Goal: Task Accomplishment & Management: Manage account settings

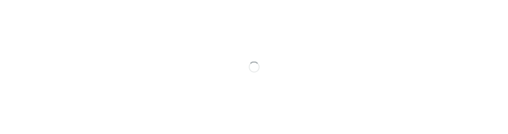
scroll to position [4, 0]
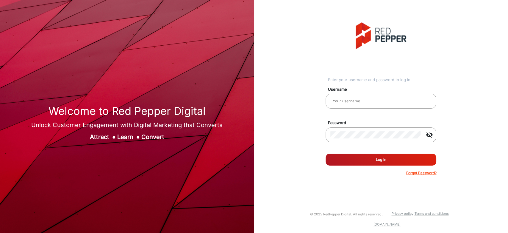
type input "[PERSON_NAME]"
click at [359, 159] on button "Log In" at bounding box center [381, 159] width 111 height 12
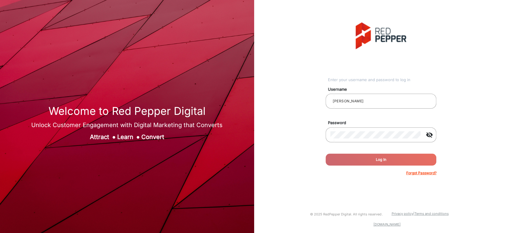
drag, startPoint x: 258, startPoint y: 171, endPoint x: 284, endPoint y: 167, distance: 26.5
click at [284, 167] on div "Enter your username and password to log in Username saravanakumar Password visi…" at bounding box center [381, 99] width 263 height 198
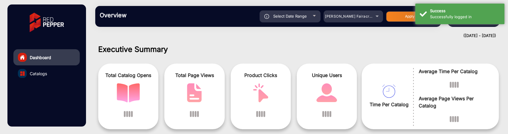
scroll to position [4, 0]
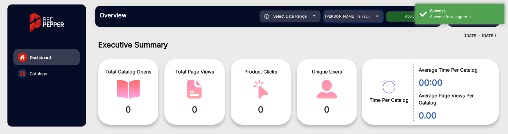
click at [350, 20] on mat-select "[PERSON_NAME] Fairacre Farms" at bounding box center [354, 16] width 60 height 12
click at [351, 18] on span "[PERSON_NAME] Fairacre Farms" at bounding box center [354, 16] width 59 height 4
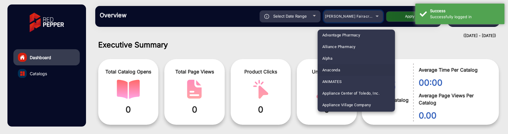
scroll to position [33, 0]
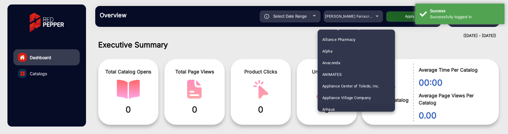
click at [346, 107] on mat-option "Arhaus" at bounding box center [356, 109] width 77 height 12
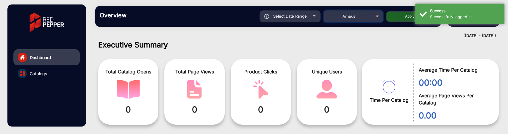
scroll to position [36, 0]
click at [402, 10] on div "Select Date Range 9/3/2025 9/3/2025 – 9/9/2025 9/9/2025 Arhaus Apply" at bounding box center [285, 16] width 304 height 12
click at [401, 17] on button "Apply" at bounding box center [410, 16] width 48 height 10
type input "[DATE]"
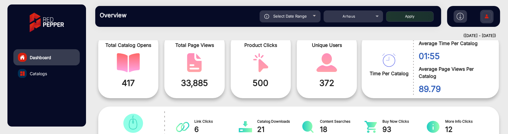
scroll to position [71, 0]
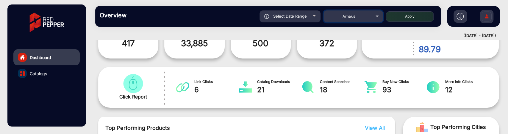
click at [343, 16] on span "Arhaus" at bounding box center [349, 16] width 13 height 4
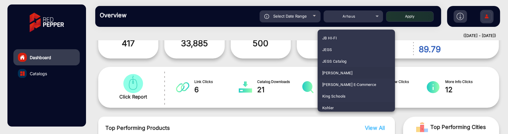
click at [340, 102] on mat-option "Kohler" at bounding box center [356, 108] width 77 height 12
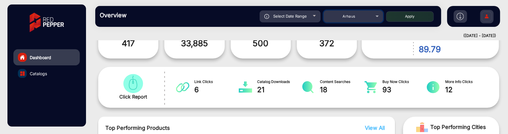
scroll to position [1012, 0]
click at [411, 19] on button "Apply" at bounding box center [410, 16] width 48 height 10
type input "[DATE]"
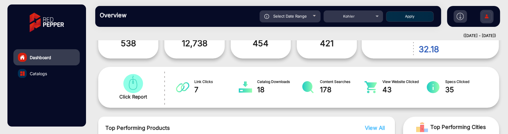
scroll to position [77, 0]
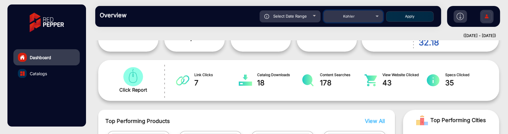
click at [349, 15] on span "Kohler" at bounding box center [349, 16] width 12 height 4
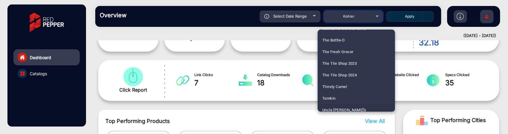
scroll to position [1785, 0]
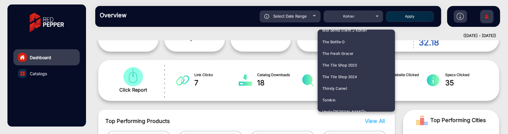
click at [405, 58] on div at bounding box center [254, 67] width 508 height 134
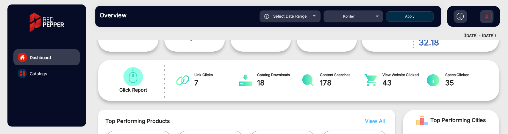
click at [312, 13] on div "Select Date Range" at bounding box center [290, 16] width 61 height 12
type input "[DATE]"
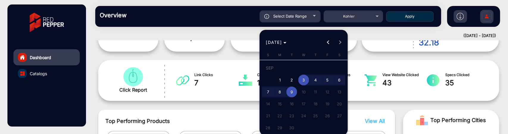
click at [280, 79] on span "1" at bounding box center [280, 79] width 11 height 11
type input "[DATE]"
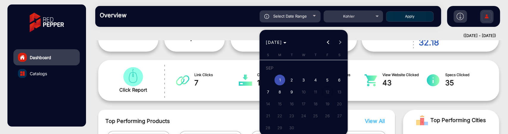
click at [289, 89] on span "9" at bounding box center [292, 91] width 11 height 11
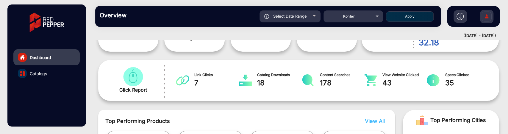
type input "[DATE]"
click at [406, 10] on div "Select Date Range 9/1/2025 9/1/2025 – 9/9/2025 End date Kohler Apply" at bounding box center [285, 16] width 304 height 12
click at [407, 16] on button "Apply" at bounding box center [410, 16] width 48 height 10
type input "[DATE]"
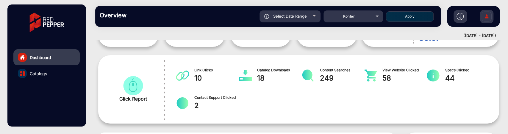
scroll to position [71, 0]
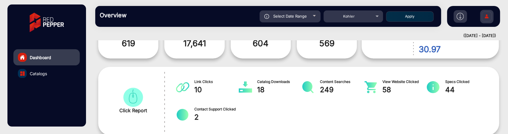
click at [308, 13] on div "Select Date Range" at bounding box center [290, 16] width 61 height 12
type input "[DATE]"
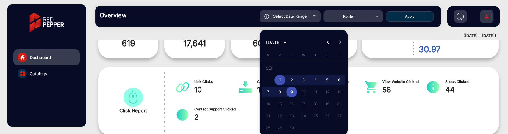
click at [361, 80] on div at bounding box center [254, 67] width 508 height 134
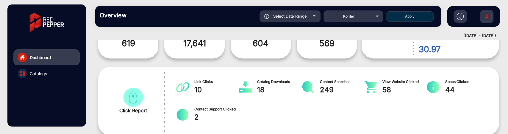
click at [305, 16] on span "Select Date Range" at bounding box center [290, 16] width 34 height 5
type input "[DATE]"
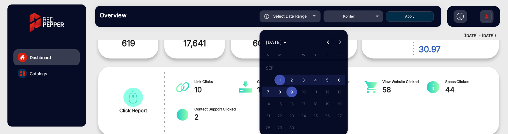
click at [326, 47] on span "Previous month" at bounding box center [329, 42] width 12 height 12
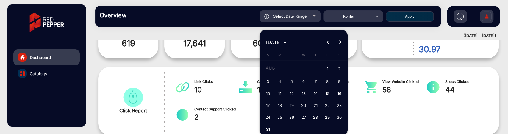
click at [329, 70] on span "1" at bounding box center [327, 69] width 11 height 12
type input "8/1/2025"
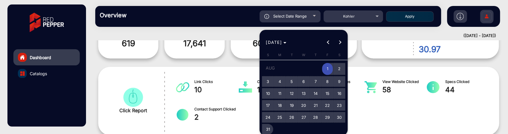
click at [270, 128] on span "31" at bounding box center [268, 129] width 11 height 11
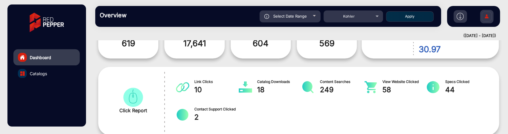
type input "8/31/2025"
click at [397, 16] on button "Apply" at bounding box center [410, 16] width 48 height 10
type input "8/1/2025"
type input "8/31/2025"
click at [307, 20] on div "Select Date Range" at bounding box center [290, 16] width 61 height 12
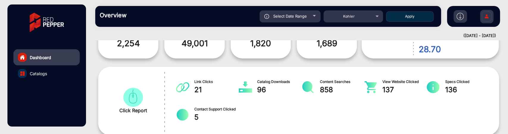
type input "8/1/2025"
type input "8/31/2025"
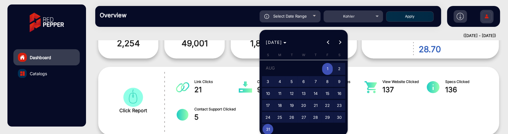
click at [343, 41] on span "Next month" at bounding box center [341, 42] width 12 height 12
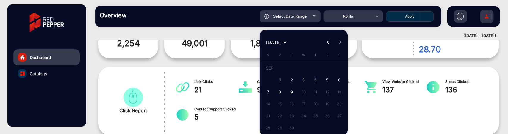
click at [279, 80] on span "1" at bounding box center [280, 79] width 11 height 11
type input "[DATE]"
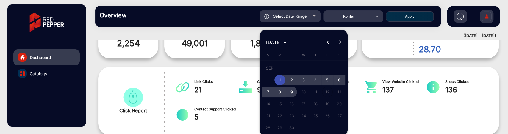
click at [290, 93] on span "9" at bounding box center [292, 91] width 11 height 11
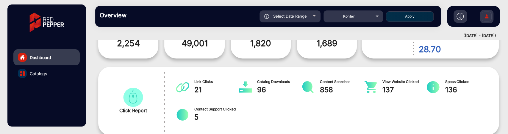
type input "[DATE]"
click at [415, 16] on button "Apply" at bounding box center [410, 16] width 48 height 10
type input "[DATE]"
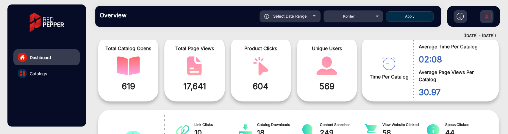
scroll to position [38, 0]
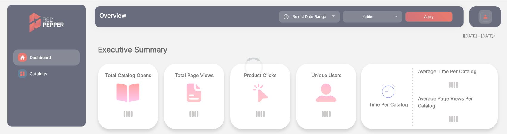
scroll to position [4, 0]
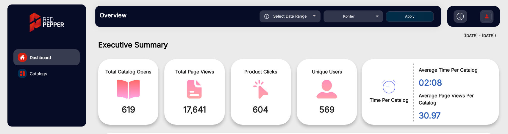
click at [487, 16] on img at bounding box center [487, 17] width 13 height 21
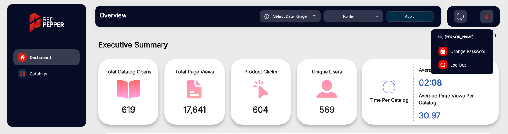
click at [455, 63] on span "Log Out" at bounding box center [459, 64] width 16 height 6
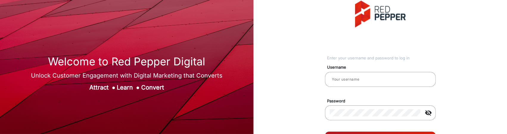
type input "[PERSON_NAME]"
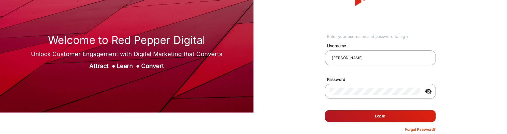
scroll to position [33, 0]
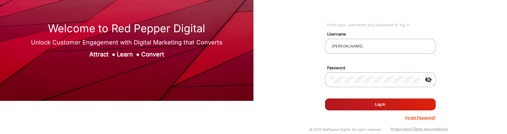
click at [363, 105] on button "Log In" at bounding box center [380, 104] width 111 height 12
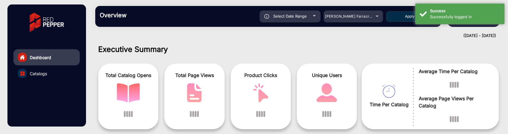
scroll to position [4, 0]
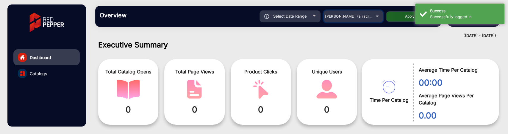
click at [356, 18] on span "[PERSON_NAME] Fairacre Farms" at bounding box center [354, 16] width 59 height 4
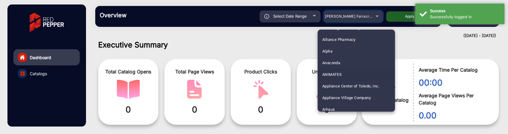
scroll to position [66, 0]
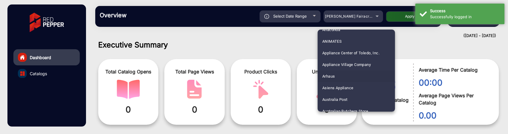
click at [341, 77] on mat-option "Arhaus" at bounding box center [356, 76] width 77 height 12
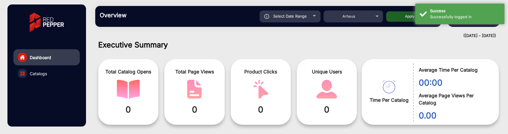
click at [400, 20] on button "Apply" at bounding box center [410, 16] width 48 height 10
type input "[DATE]"
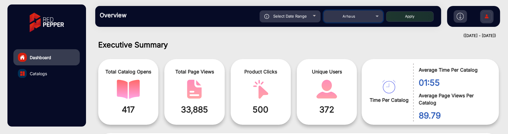
click at [352, 20] on mat-select "Arhaus" at bounding box center [354, 16] width 60 height 12
click at [360, 17] on div "Arhaus" at bounding box center [349, 16] width 48 height 7
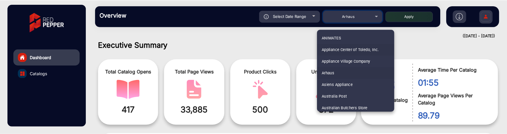
scroll to position [102, 0]
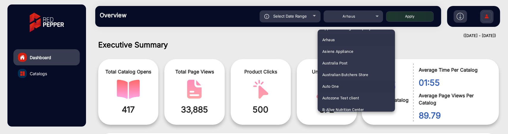
click at [339, 87] on mat-option "Auto One" at bounding box center [356, 86] width 77 height 12
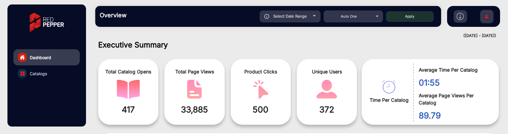
click at [414, 18] on button "Apply" at bounding box center [410, 16] width 48 height 10
type input "[DATE]"
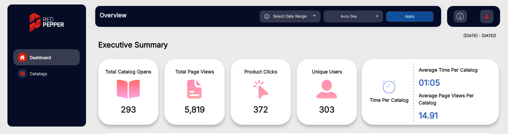
click at [484, 14] on img at bounding box center [487, 17] width 13 height 21
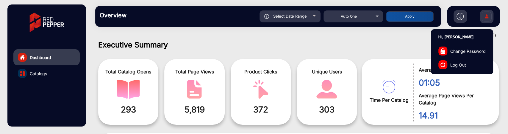
click at [445, 60] on div at bounding box center [443, 64] width 9 height 9
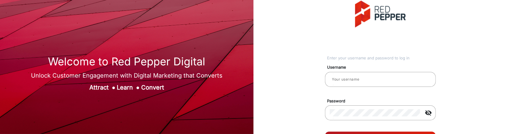
type input "[PERSON_NAME]"
